Goal: Information Seeking & Learning: Learn about a topic

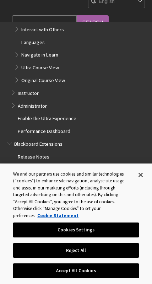
scroll to position [79, 0]
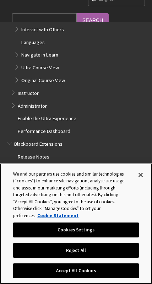
click at [146, 183] on button "Close" at bounding box center [141, 175] width 16 height 16
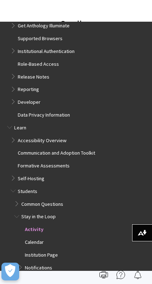
scroll to position [392, 0]
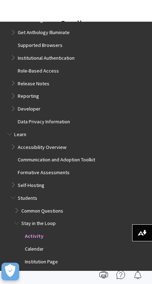
click at [32, 193] on span "Students" at bounding box center [28, 197] width 20 height 8
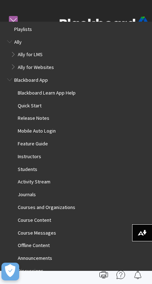
scroll to position [0, 0]
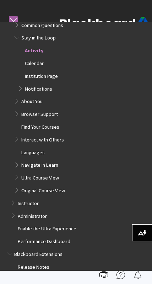
click at [8, 132] on ul "Accessibility Overview Communication and Adoption Toolkit Formative Assessments…" at bounding box center [76, 102] width 138 height 290
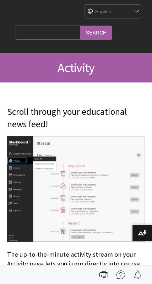
scroll to position [0, 0]
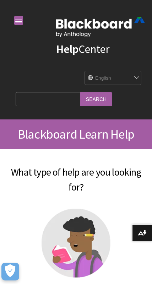
scroll to position [478, 0]
